Goal: Task Accomplishment & Management: Complete application form

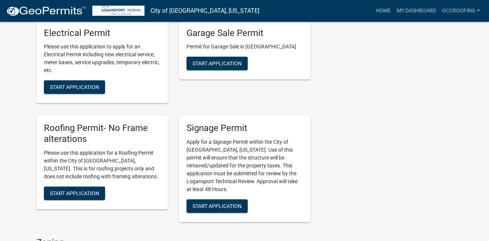
scroll to position [468, 0]
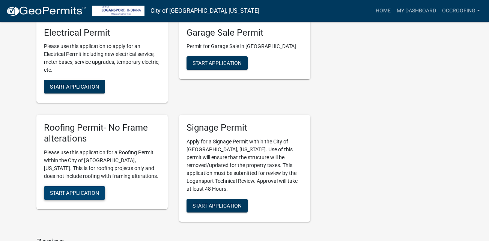
click at [61, 190] on span "Start Application" at bounding box center [74, 193] width 49 height 6
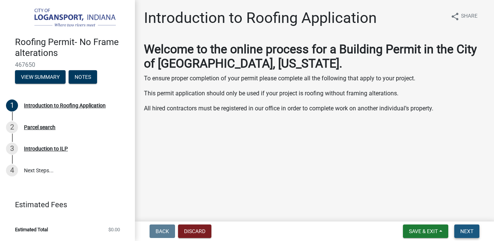
click at [474, 226] on button "Next" at bounding box center [466, 230] width 25 height 13
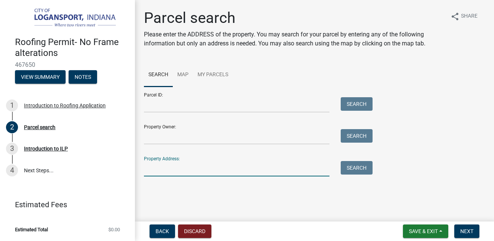
click at [171, 170] on input "Property Address:" at bounding box center [237, 168] width 186 height 15
type input "[STREET_ADDRESS][PERSON_NAME]"
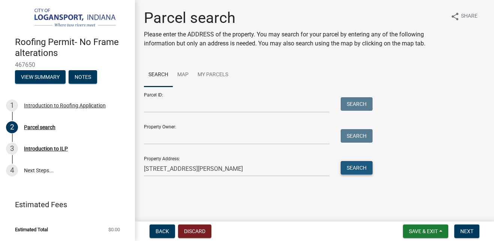
click at [361, 168] on button "Search" at bounding box center [357, 167] width 32 height 13
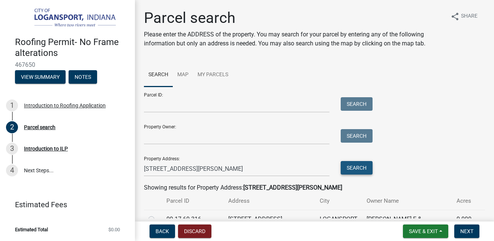
click at [361, 168] on button "Search" at bounding box center [357, 167] width 32 height 13
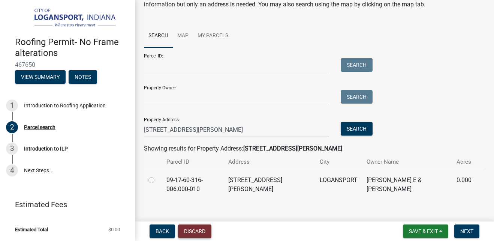
click at [198, 232] on button "Discard" at bounding box center [194, 230] width 33 height 13
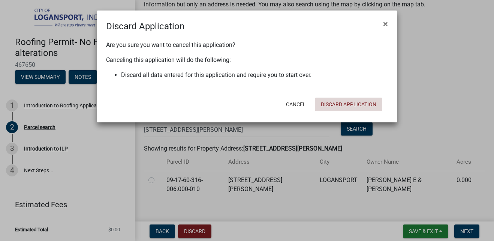
click at [352, 101] on button "Discard Application" at bounding box center [348, 103] width 67 height 13
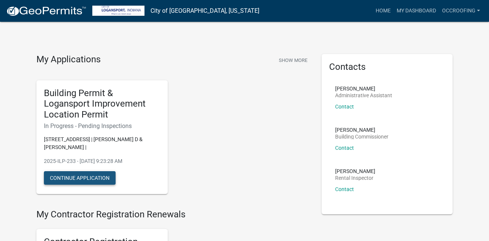
click at [97, 171] on button "Continue Application" at bounding box center [80, 177] width 72 height 13
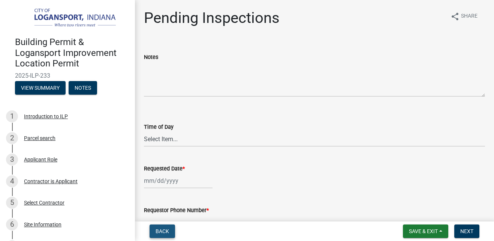
click at [167, 231] on span "Back" at bounding box center [162, 231] width 13 height 6
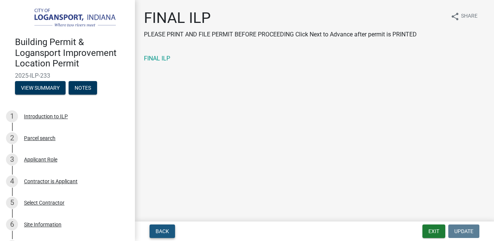
click at [167, 231] on span "Back" at bounding box center [162, 231] width 13 height 6
